Goal: Navigation & Orientation: Find specific page/section

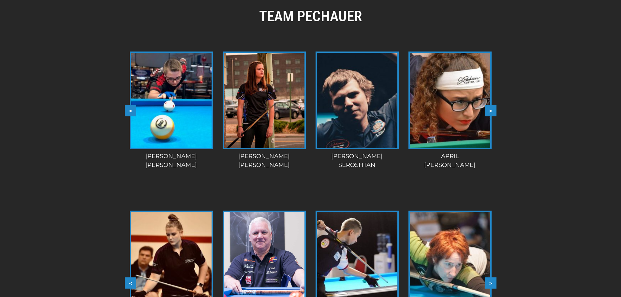
scroll to position [566, 0]
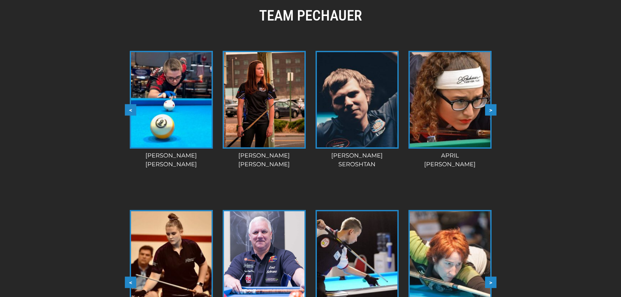
click at [492, 104] on button ">" at bounding box center [490, 109] width 11 height 11
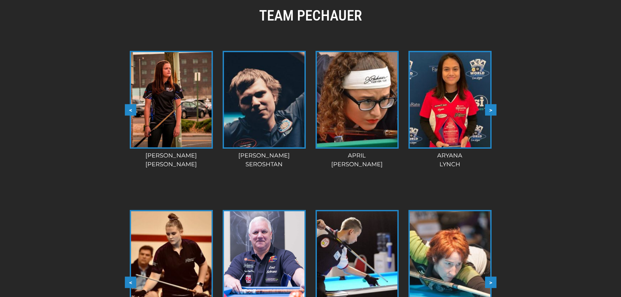
click at [492, 104] on button ">" at bounding box center [490, 109] width 11 height 11
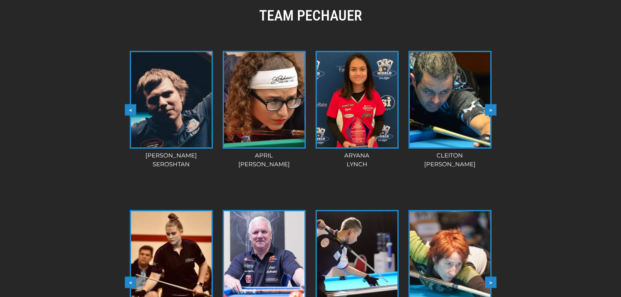
click at [492, 104] on button ">" at bounding box center [490, 109] width 11 height 11
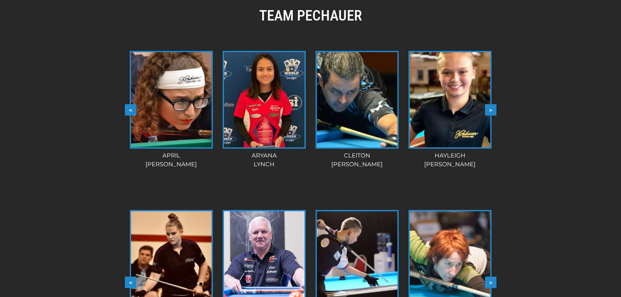
click at [492, 104] on button ">" at bounding box center [490, 109] width 11 height 11
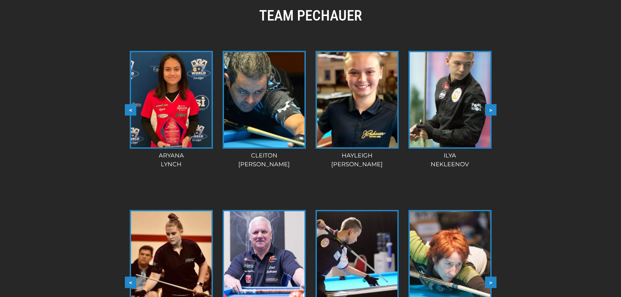
click at [492, 104] on button ">" at bounding box center [490, 109] width 11 height 11
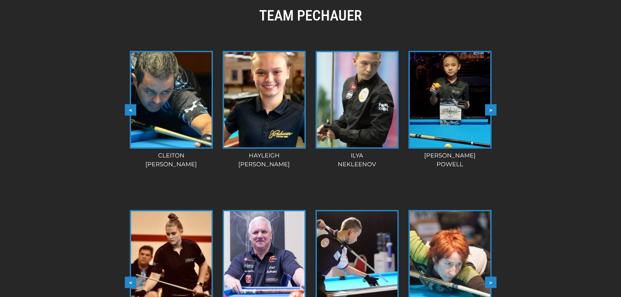
click at [492, 104] on button ">" at bounding box center [490, 109] width 11 height 11
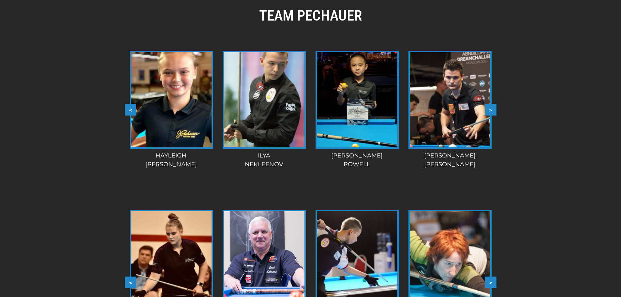
click at [492, 104] on button ">" at bounding box center [490, 109] width 11 height 11
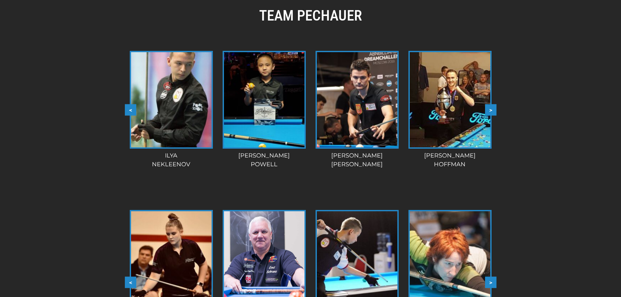
click at [492, 104] on button ">" at bounding box center [490, 109] width 11 height 11
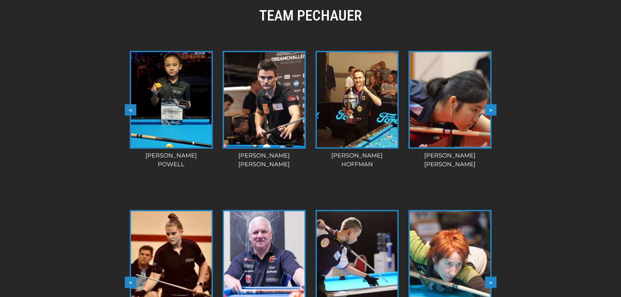
click at [492, 104] on button ">" at bounding box center [490, 109] width 11 height 11
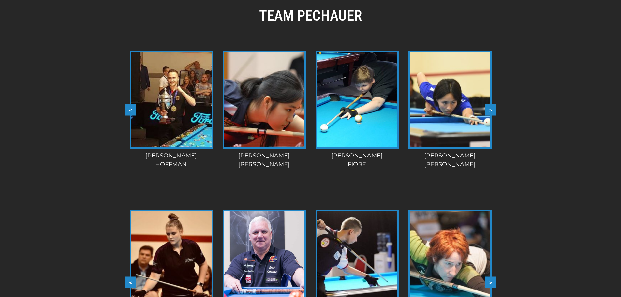
click at [492, 104] on button ">" at bounding box center [490, 109] width 11 height 11
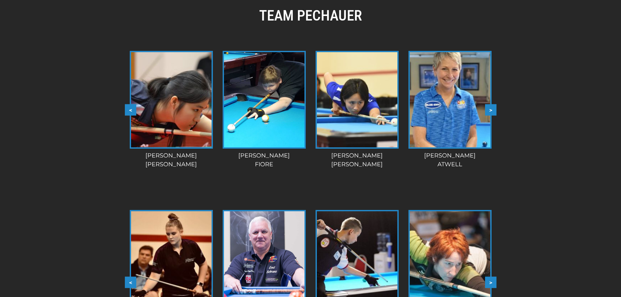
click at [492, 104] on button ">" at bounding box center [490, 109] width 11 height 11
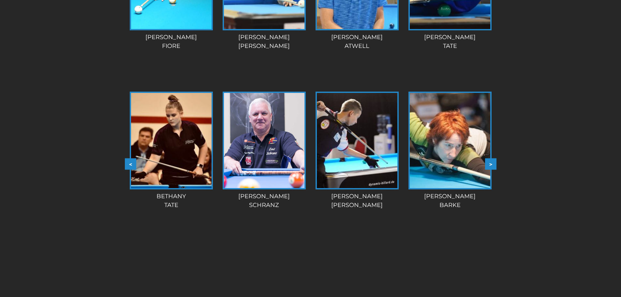
scroll to position [679, 0]
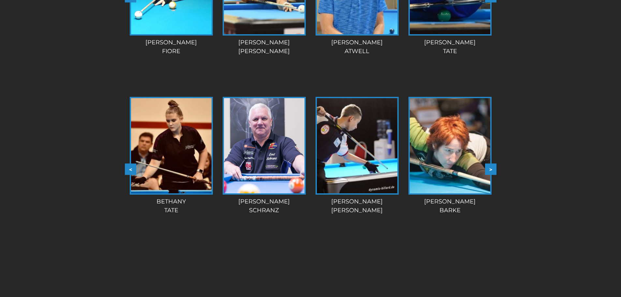
click at [492, 163] on button ">" at bounding box center [490, 168] width 11 height 11
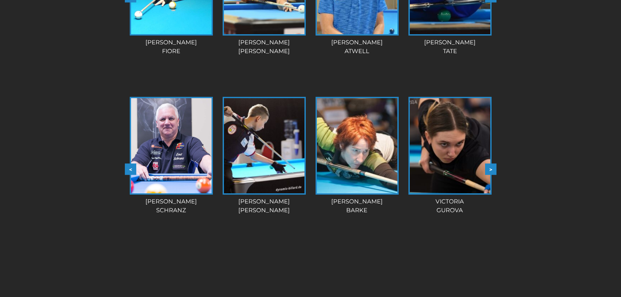
click at [492, 163] on button ">" at bounding box center [490, 168] width 11 height 11
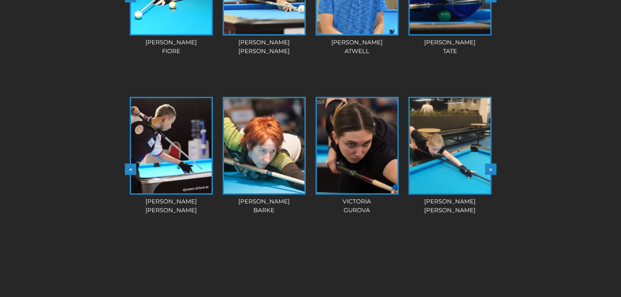
click at [492, 163] on button ">" at bounding box center [490, 168] width 11 height 11
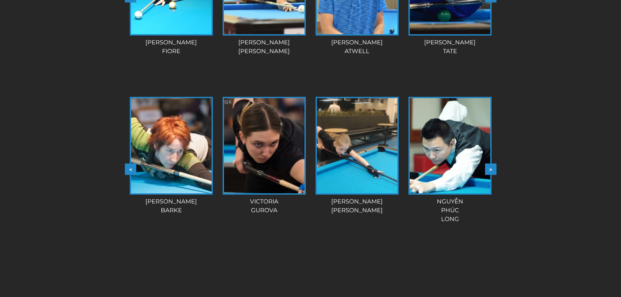
click at [492, 163] on button ">" at bounding box center [490, 168] width 11 height 11
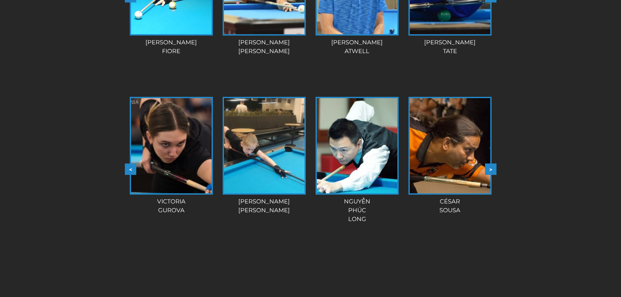
click at [492, 163] on button ">" at bounding box center [490, 168] width 11 height 11
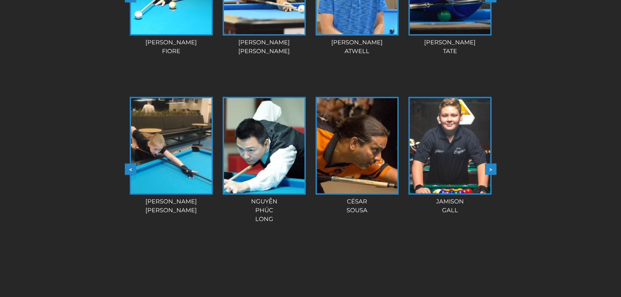
click at [492, 163] on button ">" at bounding box center [490, 168] width 11 height 11
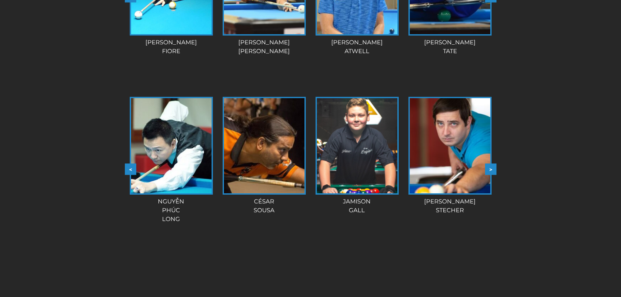
click at [492, 163] on button ">" at bounding box center [490, 168] width 11 height 11
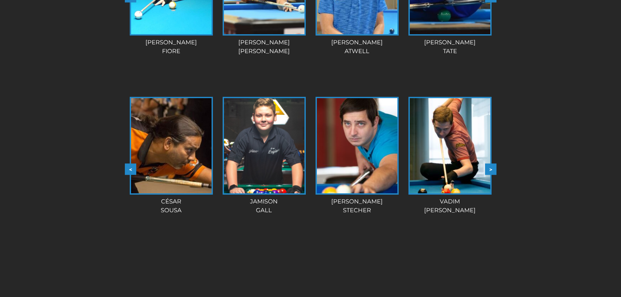
click at [492, 163] on button ">" at bounding box center [490, 168] width 11 height 11
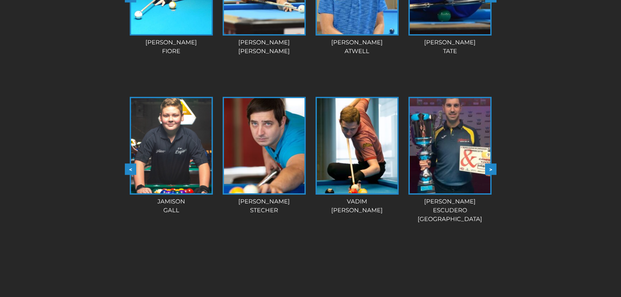
click at [492, 163] on button ">" at bounding box center [490, 168] width 11 height 11
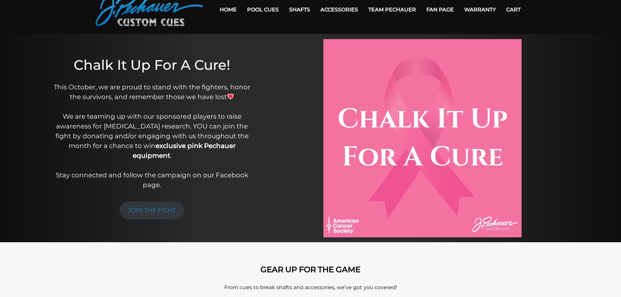
scroll to position [0, 0]
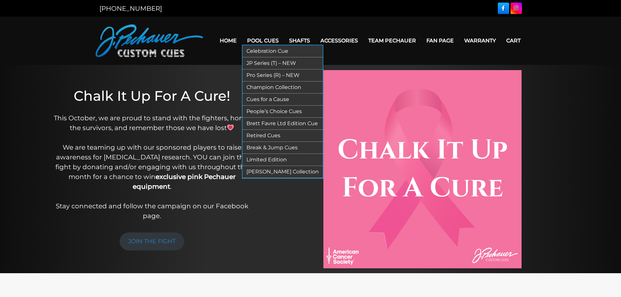
click at [269, 171] on link "[PERSON_NAME] Collection" at bounding box center [282, 172] width 80 height 12
click at [260, 159] on link "Limited Edition" at bounding box center [282, 160] width 80 height 12
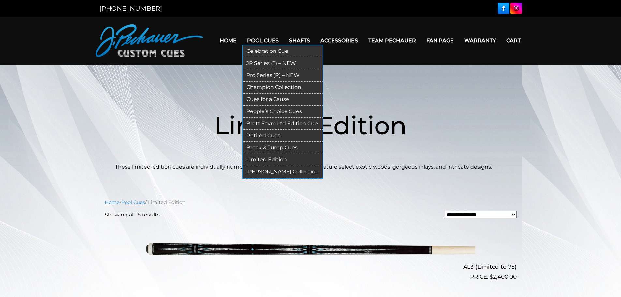
click at [263, 136] on link "Retired Cues" at bounding box center [282, 136] width 80 height 12
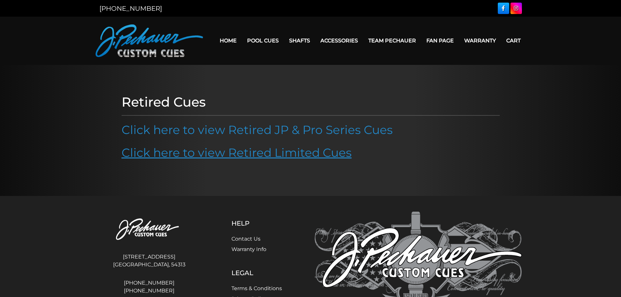
click at [212, 151] on link "Click here to view Retired Limited Cues" at bounding box center [237, 152] width 230 height 14
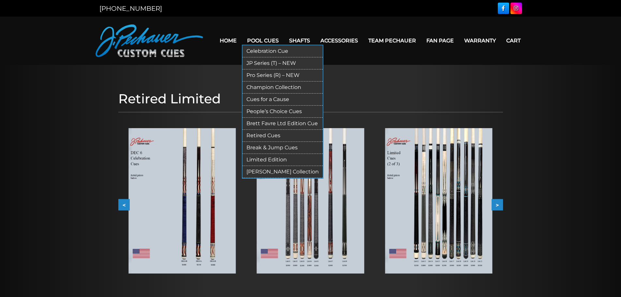
click at [264, 112] on link "People’s Choice Cues" at bounding box center [282, 112] width 80 height 12
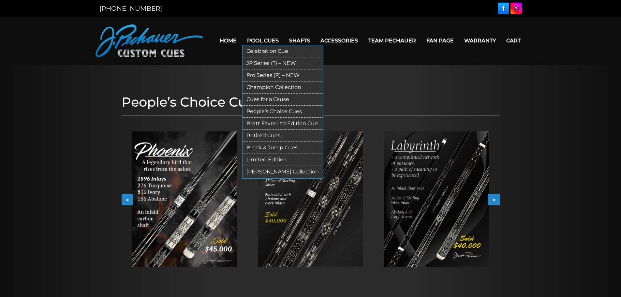
click at [264, 73] on link "Pro Series (R) – NEW" at bounding box center [282, 75] width 80 height 12
